Goal: Task Accomplishment & Management: Complete application form

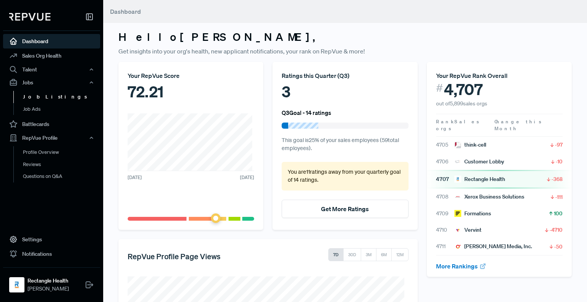
click at [35, 96] on link "Job Listings" at bounding box center [61, 97] width 97 height 12
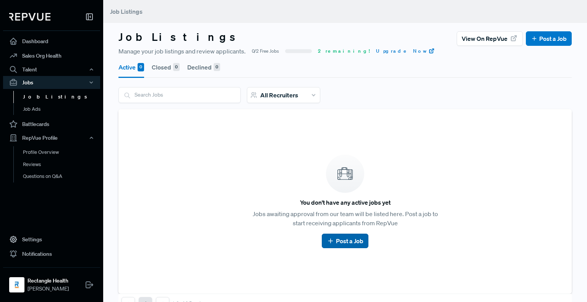
click at [344, 243] on link "Post a Job" at bounding box center [345, 241] width 36 height 9
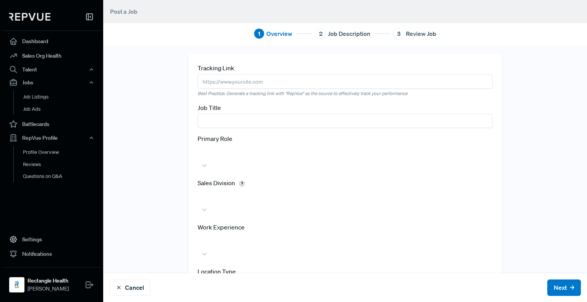
click at [232, 125] on input "text" at bounding box center [345, 121] width 295 height 14
type input "Practice Solutions Consultant"
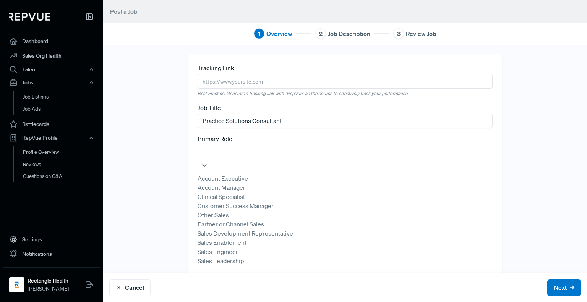
click at [240, 151] on div at bounding box center [344, 151] width 287 height 11
click at [239, 174] on div "Account Executive" at bounding box center [345, 178] width 295 height 9
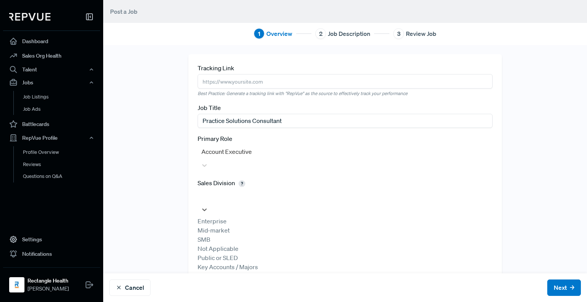
click at [249, 191] on div at bounding box center [344, 196] width 287 height 11
click at [242, 239] on div "SMB" at bounding box center [345, 239] width 295 height 9
click at [234, 235] on div at bounding box center [344, 240] width 287 height 11
click at [262, 235] on div at bounding box center [344, 240] width 287 height 11
click at [255, 270] on div "2 years or less" at bounding box center [345, 274] width 295 height 9
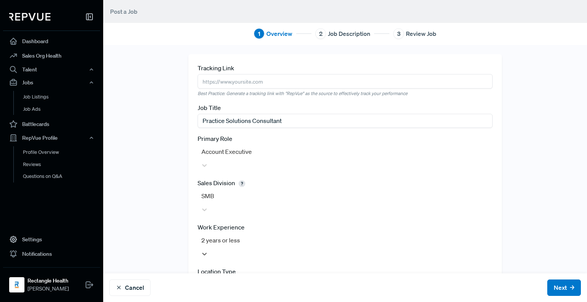
click at [406, 279] on div at bounding box center [344, 284] width 287 height 11
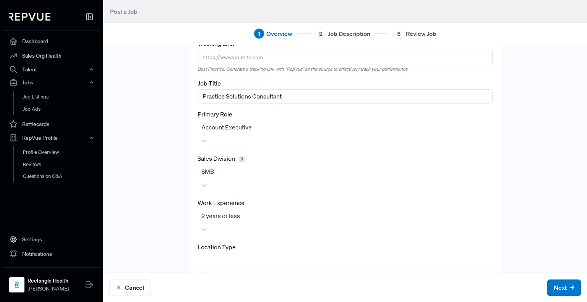
scroll to position [35, 0]
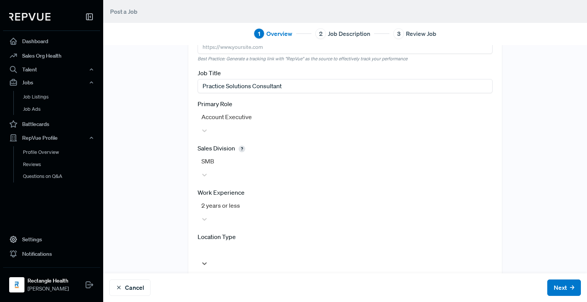
click at [263, 290] on div "In office / full time" at bounding box center [345, 294] width 295 height 9
click at [239, 289] on div at bounding box center [344, 294] width 287 height 11
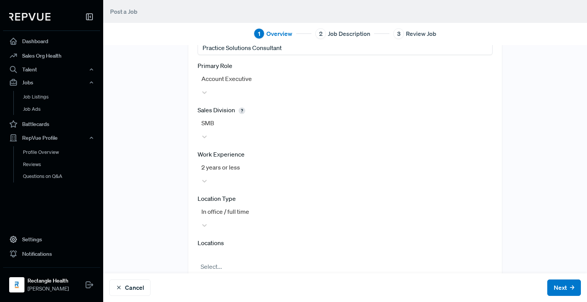
scroll to position [99, 0]
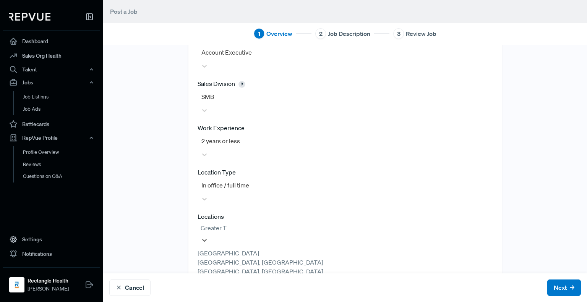
type input "Greater Ta"
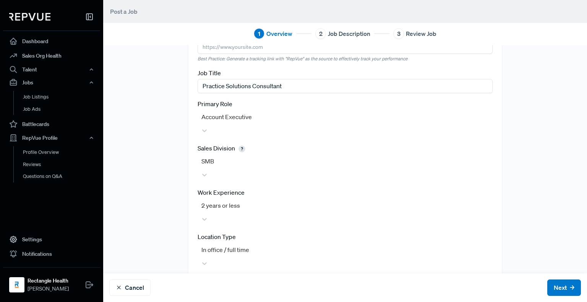
scroll to position [95, 0]
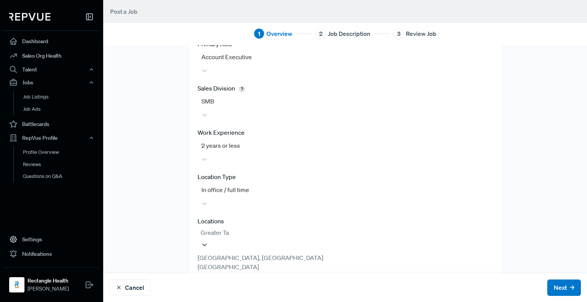
click at [337, 253] on div "[GEOGRAPHIC_DATA], [GEOGRAPHIC_DATA]" at bounding box center [345, 257] width 295 height 9
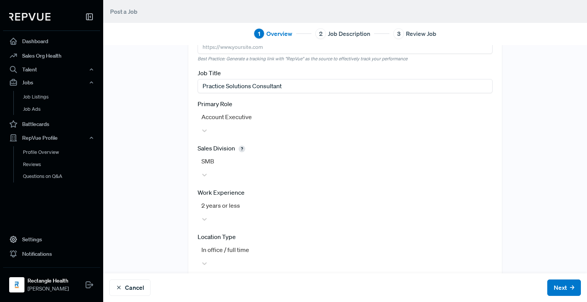
drag, startPoint x: 523, startPoint y: 203, endPoint x: 542, endPoint y: 205, distance: 18.5
click at [529, 203] on div "Tracking Link Best Practice: Generate a tracking link with "RepVue" as the sour…" at bounding box center [345, 182] width 484 height 327
click at [547, 293] on button "Next" at bounding box center [564, 288] width 34 height 16
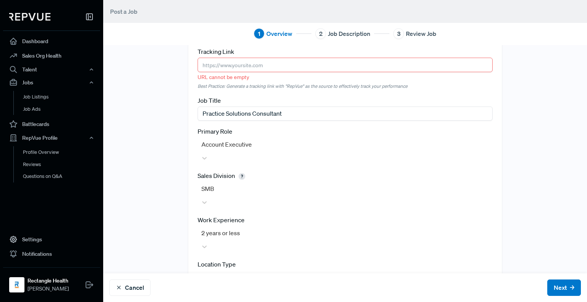
scroll to position [0, 0]
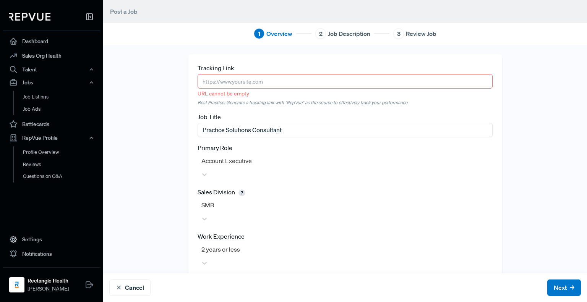
click at [272, 80] on input "text" at bounding box center [345, 81] width 295 height 14
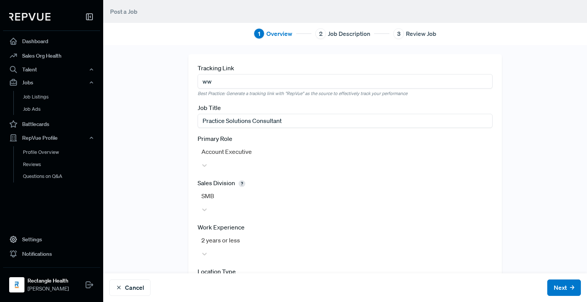
type input "w"
paste input "[URL][DOMAIN_NAME]"
type input "[URL][DOMAIN_NAME]"
click at [572, 137] on div "Tracking Link [URL][DOMAIN_NAME] Best Practice: Generate a tracking link with "…" at bounding box center [345, 217] width 484 height 327
click at [523, 149] on div "Tracking Link [URL][DOMAIN_NAME] Best Practice: Generate a tracking link with "…" at bounding box center [345, 217] width 484 height 327
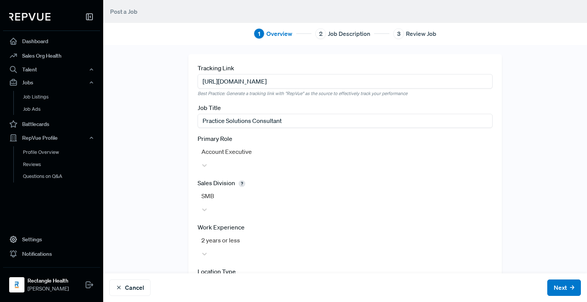
scroll to position [35, 0]
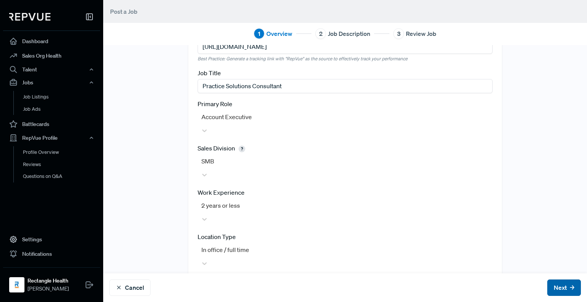
click at [549, 287] on button "Next" at bounding box center [564, 288] width 34 height 16
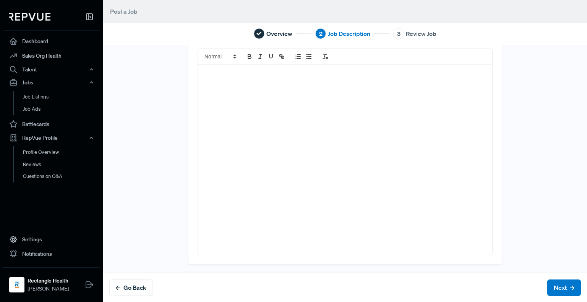
scroll to position [0, 0]
click at [297, 131] on div at bounding box center [345, 187] width 294 height 190
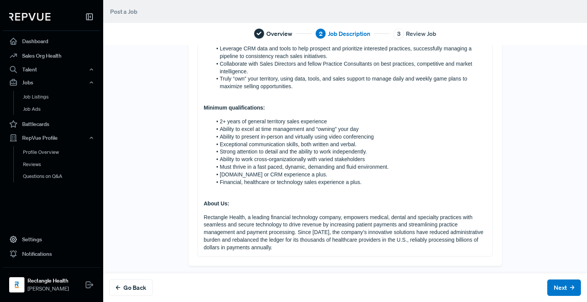
scroll to position [392, 0]
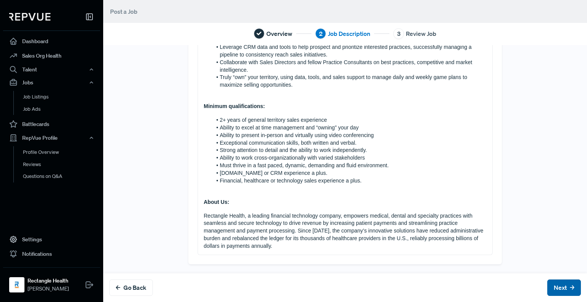
click at [557, 284] on button "Next" at bounding box center [564, 288] width 34 height 16
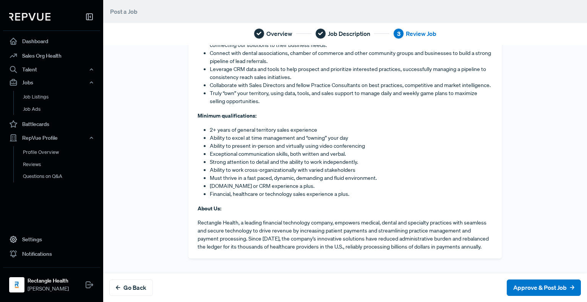
scroll to position [468, 0]
click at [536, 289] on button "Approve & Post Job" at bounding box center [544, 288] width 74 height 16
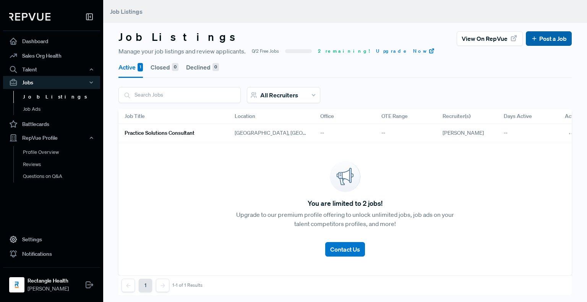
click at [564, 34] on link "Post a Job" at bounding box center [549, 38] width 36 height 9
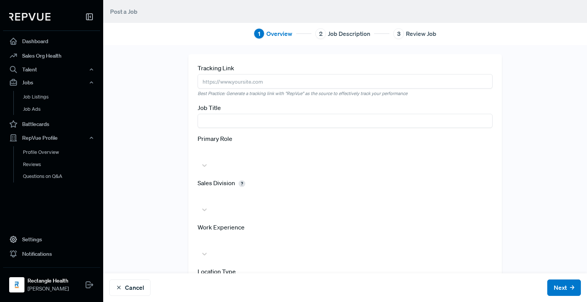
click at [238, 88] on input "text" at bounding box center [345, 81] width 295 height 14
paste input "[URL][DOMAIN_NAME]"
type input "[URL][DOMAIN_NAME]"
click at [231, 121] on input "text" at bounding box center [345, 121] width 295 height 14
type input "Sales Development Representative"
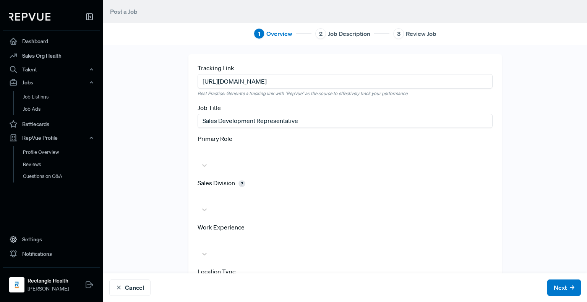
click at [268, 156] on div at bounding box center [344, 151] width 287 height 11
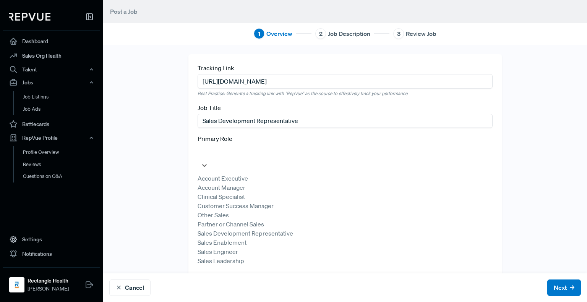
scroll to position [38, 0]
click at [287, 229] on div "Sales Development Representative" at bounding box center [345, 233] width 295 height 9
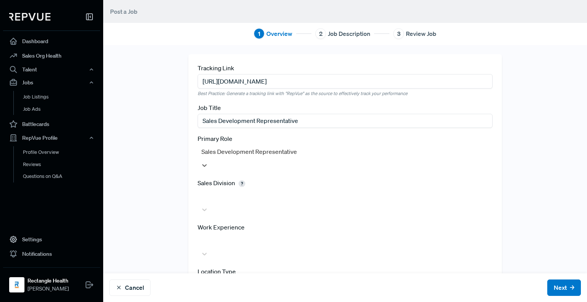
click at [223, 191] on div at bounding box center [344, 196] width 287 height 11
click at [220, 237] on div "SMB" at bounding box center [345, 239] width 295 height 9
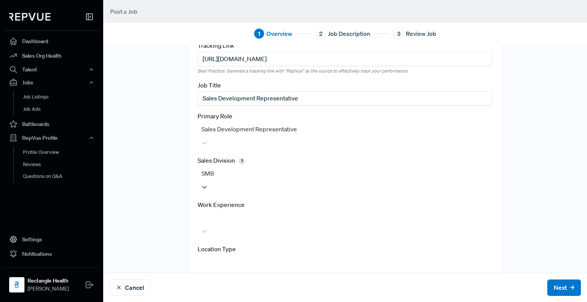
scroll to position [35, 0]
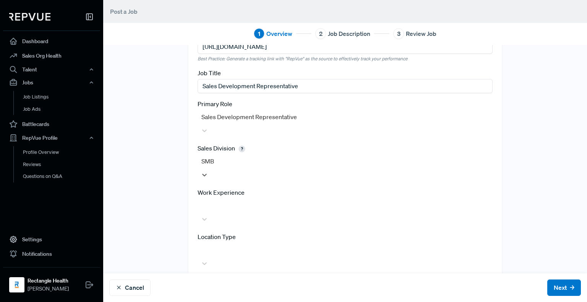
click at [233, 200] on div at bounding box center [344, 205] width 287 height 11
click at [233, 237] on div "2 years or less" at bounding box center [345, 241] width 295 height 9
click at [242, 245] on div at bounding box center [344, 250] width 287 height 11
click at [241, 290] on div "In office / full time" at bounding box center [345, 294] width 295 height 9
click at [239, 289] on div at bounding box center [344, 294] width 287 height 11
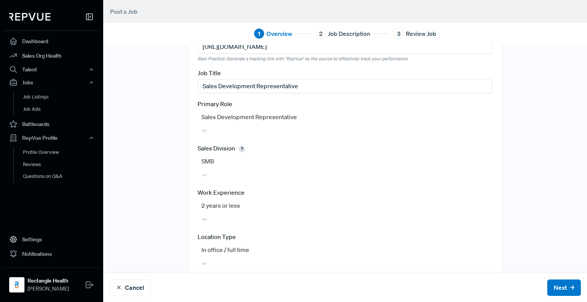
type input "Greater Tamp"
click at [542, 226] on div "Tracking Link [URL][DOMAIN_NAME] Best Practice: Generate a tracking link with "…" at bounding box center [345, 182] width 484 height 327
click at [547, 290] on button "Next" at bounding box center [564, 288] width 34 height 16
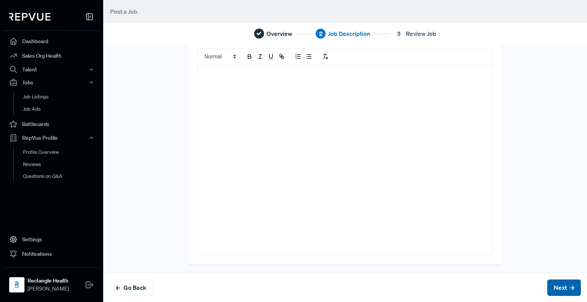
scroll to position [0, 0]
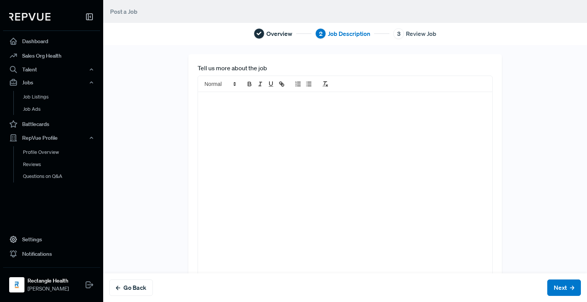
click at [235, 136] on div at bounding box center [345, 187] width 294 height 190
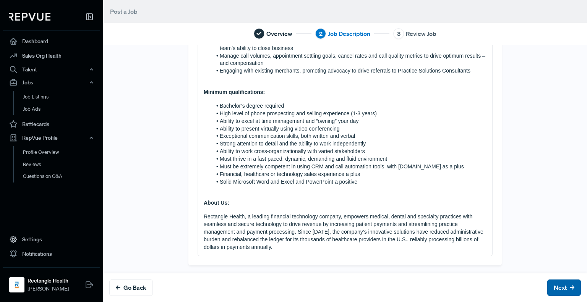
scroll to position [412, 0]
click at [554, 287] on button "Next" at bounding box center [564, 288] width 34 height 16
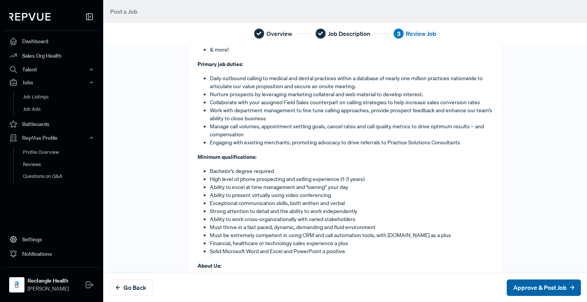
scroll to position [0, 0]
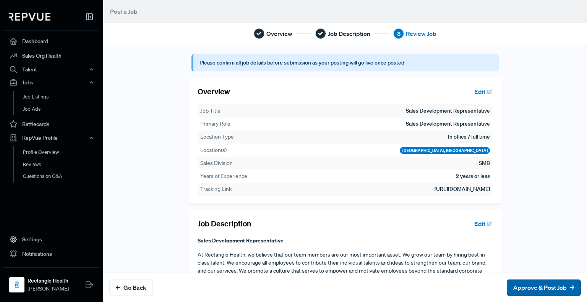
click at [554, 286] on button "Approve & Post Job" at bounding box center [544, 288] width 74 height 16
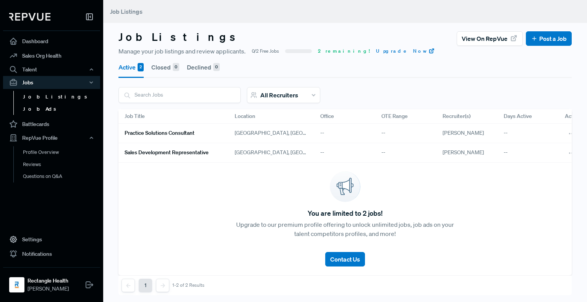
click at [40, 106] on link "Job Ads" at bounding box center [61, 109] width 97 height 12
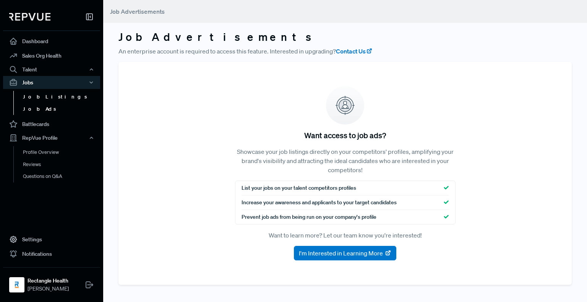
click at [38, 96] on link "Job Listings" at bounding box center [61, 97] width 97 height 12
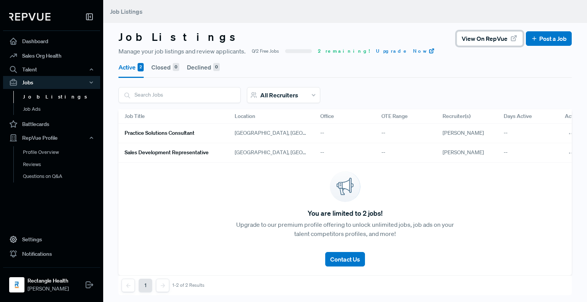
click at [474, 38] on span "View on RepVue" at bounding box center [485, 38] width 46 height 9
